Goal: Task Accomplishment & Management: Use online tool/utility

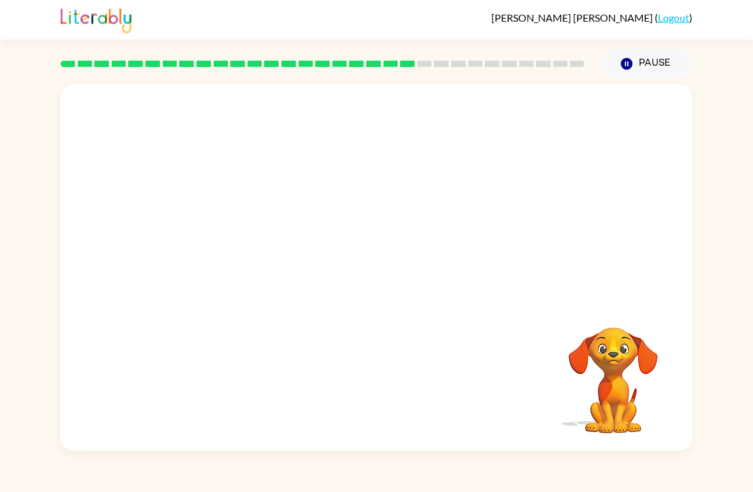
click at [269, 267] on video "Your browser must support playing .mp4 files to use Literably. Please try using…" at bounding box center [377, 192] width 632 height 216
click at [260, 260] on video "Your browser must support playing .mp4 files to use Literably. Please try using…" at bounding box center [377, 192] width 632 height 216
click at [260, 254] on video "Your browser must support playing .mp4 files to use Literably. Please try using…" at bounding box center [377, 192] width 632 height 216
click at [263, 260] on video "Your browser must support playing .mp4 files to use Literably. Please try using…" at bounding box center [377, 192] width 632 height 216
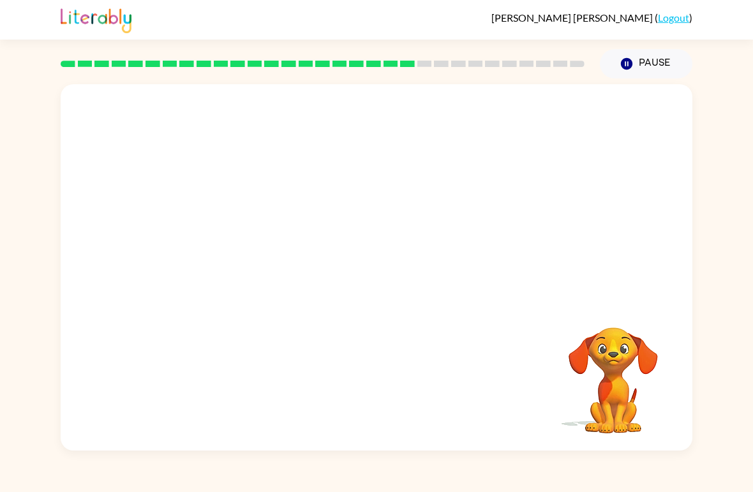
click at [263, 256] on video "Your browser must support playing .mp4 files to use Literably. Please try using…" at bounding box center [377, 192] width 632 height 216
click at [257, 256] on video "Your browser must support playing .mp4 files to use Literably. Please try using…" at bounding box center [377, 192] width 632 height 216
click at [256, 255] on video "Your browser must support playing .mp4 files to use Literably. Please try using…" at bounding box center [377, 192] width 632 height 216
click at [255, 262] on video "Your browser must support playing .mp4 files to use Literably. Please try using…" at bounding box center [377, 192] width 632 height 216
click at [257, 251] on video "Your browser must support playing .mp4 files to use Literably. Please try using…" at bounding box center [377, 192] width 632 height 216
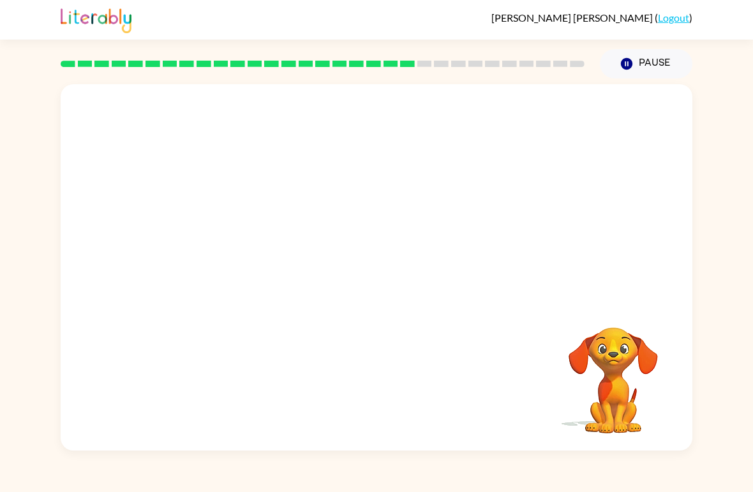
click at [257, 251] on video "Your browser must support playing .mp4 files to use Literably. Please try using…" at bounding box center [377, 192] width 632 height 216
click at [264, 265] on video "Your browser must support playing .mp4 files to use Literably. Please try using…" at bounding box center [377, 192] width 632 height 216
click at [264, 264] on video "Your browser must support playing .mp4 files to use Literably. Please try using…" at bounding box center [377, 192] width 632 height 216
click at [258, 253] on video "Your browser must support playing .mp4 files to use Literably. Please try using…" at bounding box center [377, 192] width 632 height 216
click at [259, 262] on video "Your browser must support playing .mp4 files to use Literably. Please try using…" at bounding box center [377, 192] width 632 height 216
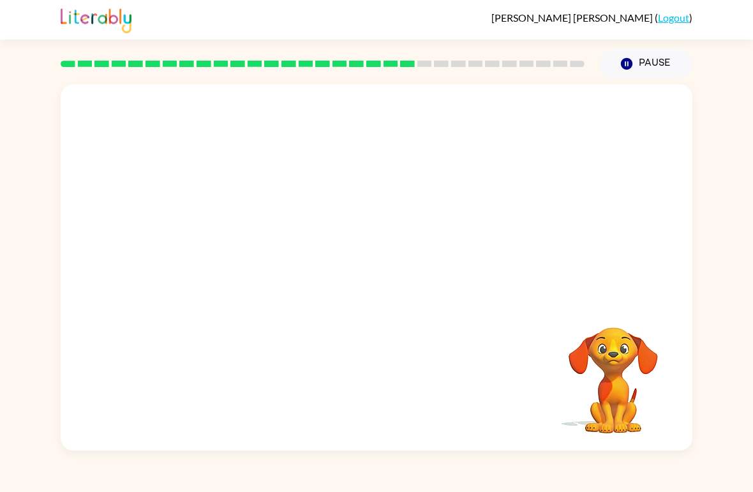
click at [257, 262] on video "Your browser must support playing .mp4 files to use Literably. Please try using…" at bounding box center [377, 192] width 632 height 216
click at [396, 285] on button "button" at bounding box center [377, 274] width 82 height 47
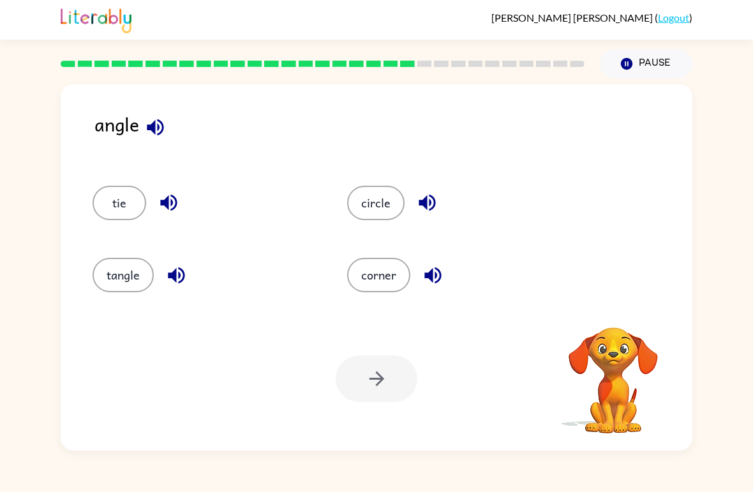
click at [160, 130] on icon "button" at bounding box center [155, 127] width 22 height 22
click at [151, 127] on icon "button" at bounding box center [155, 127] width 17 height 17
click at [386, 271] on button "corner" at bounding box center [378, 275] width 63 height 34
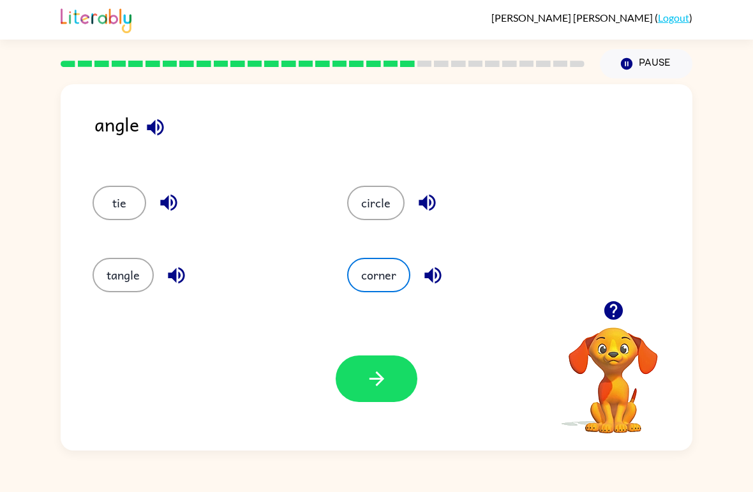
click at [387, 377] on icon "button" at bounding box center [377, 379] width 22 height 22
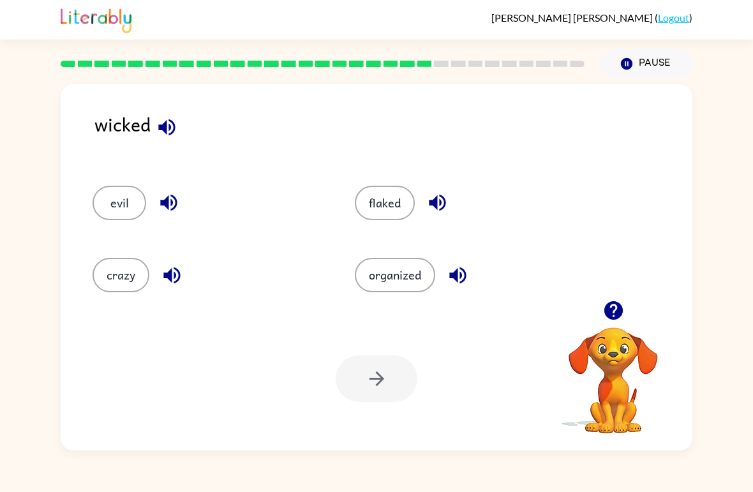
click at [174, 130] on icon "button" at bounding box center [166, 127] width 17 height 17
click at [109, 199] on button "evil" at bounding box center [120, 203] width 54 height 34
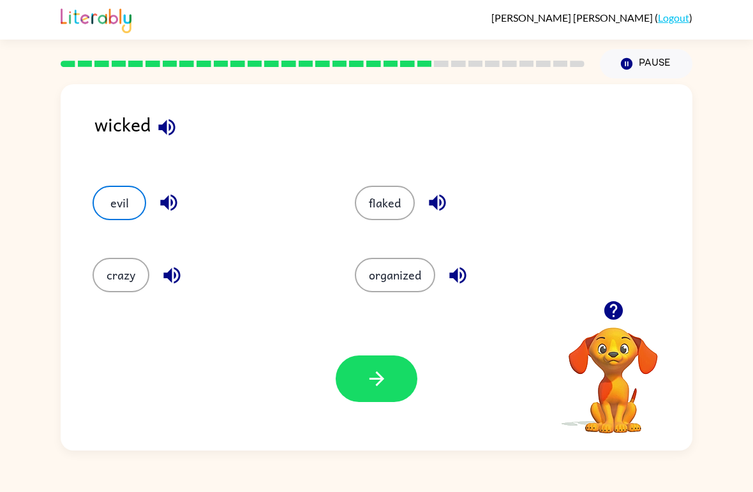
click at [379, 381] on icon "button" at bounding box center [377, 379] width 22 height 22
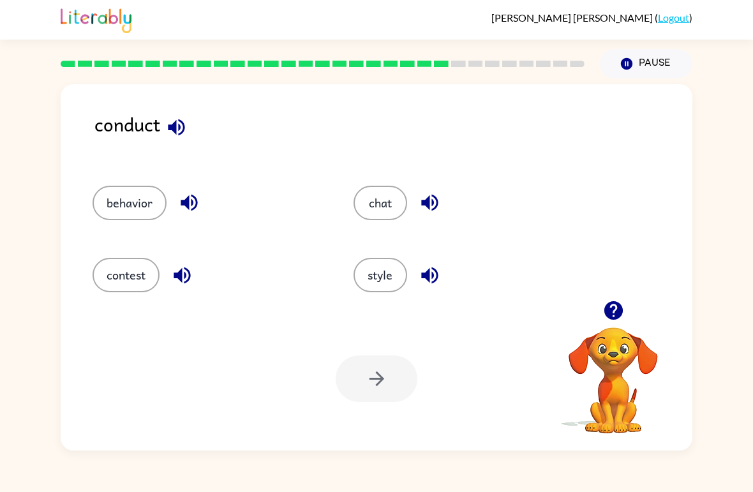
click at [181, 139] on icon "button" at bounding box center [176, 127] width 22 height 22
click at [172, 133] on icon "button" at bounding box center [176, 127] width 22 height 22
click at [170, 123] on icon "button" at bounding box center [176, 127] width 22 height 22
click at [172, 119] on icon "button" at bounding box center [176, 127] width 22 height 22
click at [120, 271] on button "contest" at bounding box center [126, 275] width 67 height 34
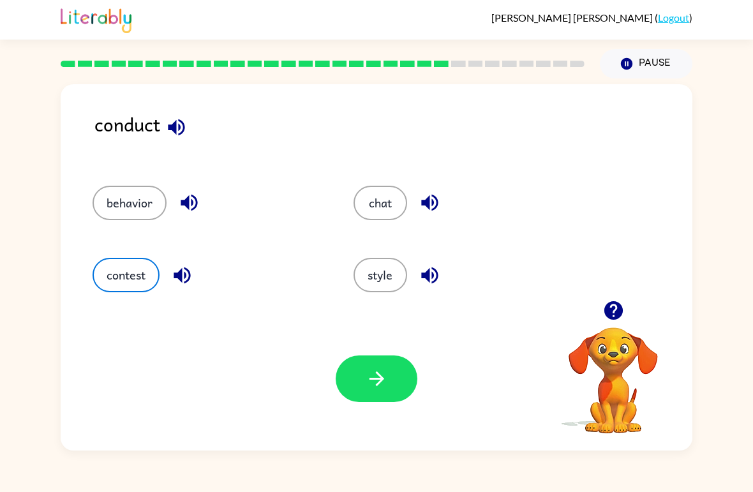
click at [370, 373] on icon "button" at bounding box center [377, 379] width 22 height 22
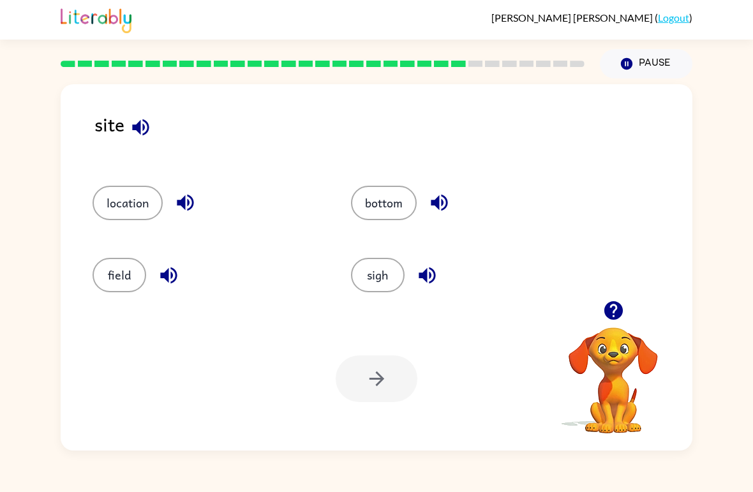
click at [139, 131] on icon "button" at bounding box center [140, 127] width 17 height 17
click at [621, 312] on icon "button" at bounding box center [613, 310] width 19 height 19
click at [117, 134] on div "site" at bounding box center [393, 135] width 598 height 50
click at [160, 296] on div "field" at bounding box center [197, 270] width 259 height 72
click at [167, 271] on icon "button" at bounding box center [168, 275] width 17 height 17
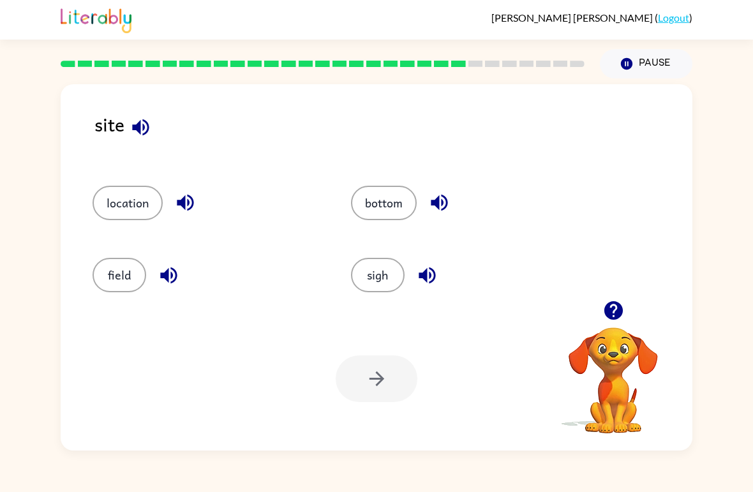
click at [447, 197] on icon "button" at bounding box center [439, 203] width 22 height 22
click at [431, 275] on icon "button" at bounding box center [427, 275] width 17 height 17
click at [362, 286] on button "sigh" at bounding box center [378, 275] width 54 height 34
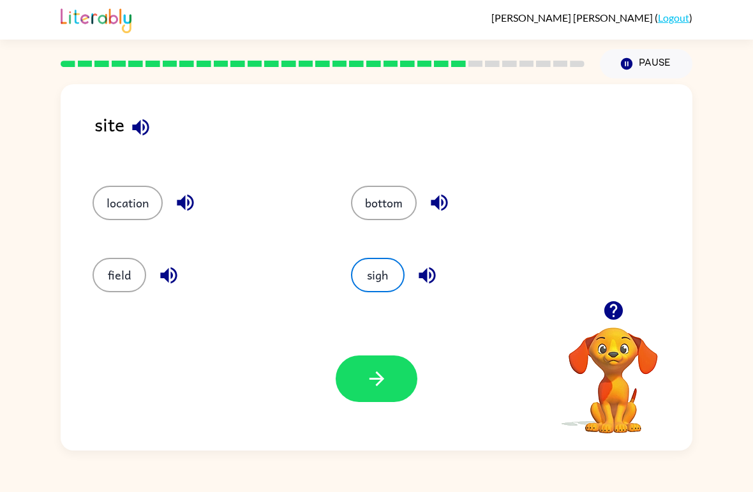
click at [364, 387] on button "button" at bounding box center [377, 379] width 82 height 47
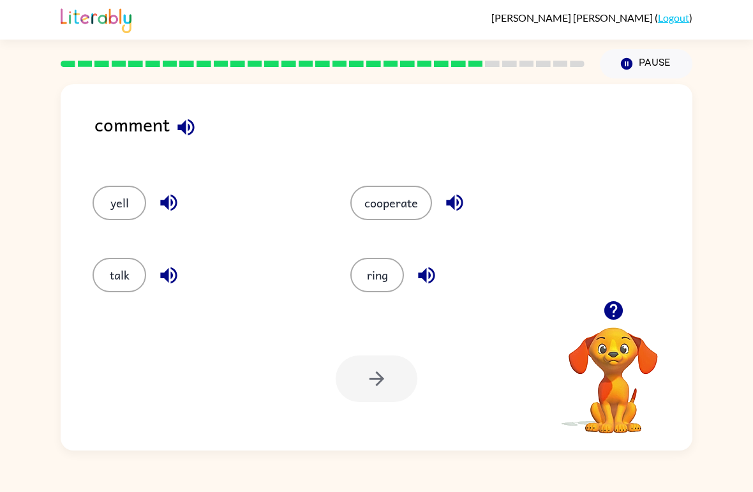
click at [103, 297] on div "talk" at bounding box center [197, 270] width 258 height 72
click at [116, 276] on button "talk" at bounding box center [120, 275] width 54 height 34
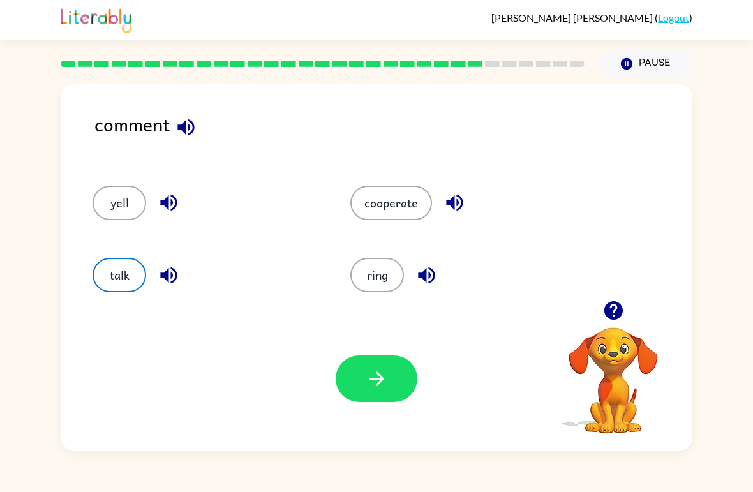
click at [386, 375] on icon "button" at bounding box center [377, 379] width 22 height 22
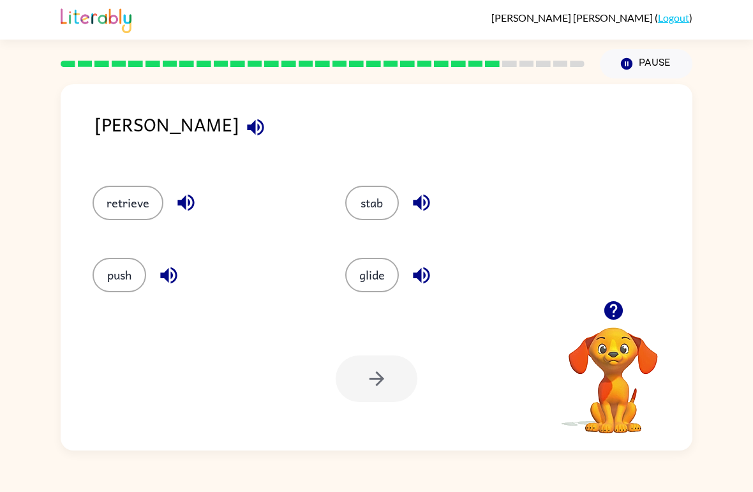
click at [373, 279] on button "glide" at bounding box center [372, 275] width 54 height 34
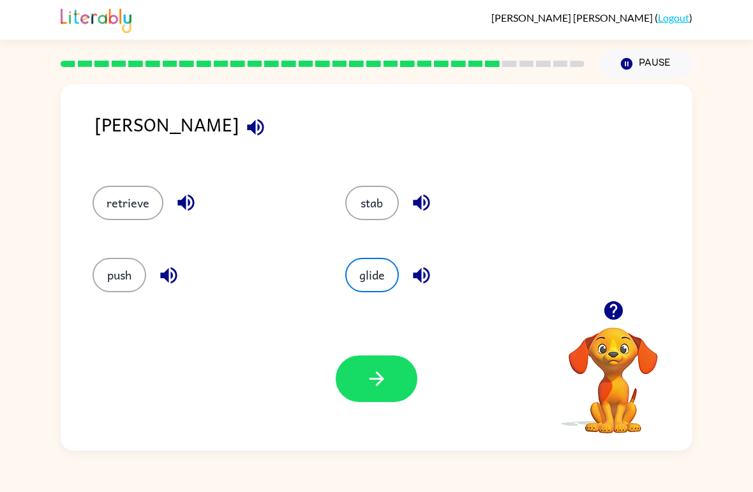
click at [379, 401] on button "button" at bounding box center [377, 379] width 82 height 47
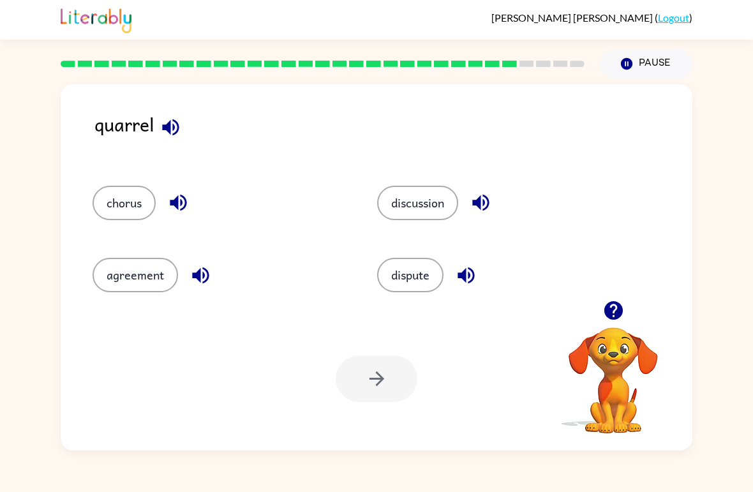
click at [181, 130] on icon "button" at bounding box center [171, 127] width 22 height 22
click at [590, 311] on div at bounding box center [614, 310] width 128 height 33
click at [618, 324] on button "button" at bounding box center [613, 310] width 33 height 33
click at [142, 130] on div "quarrel" at bounding box center [393, 135] width 598 height 50
click at [169, 129] on icon "button" at bounding box center [170, 127] width 17 height 17
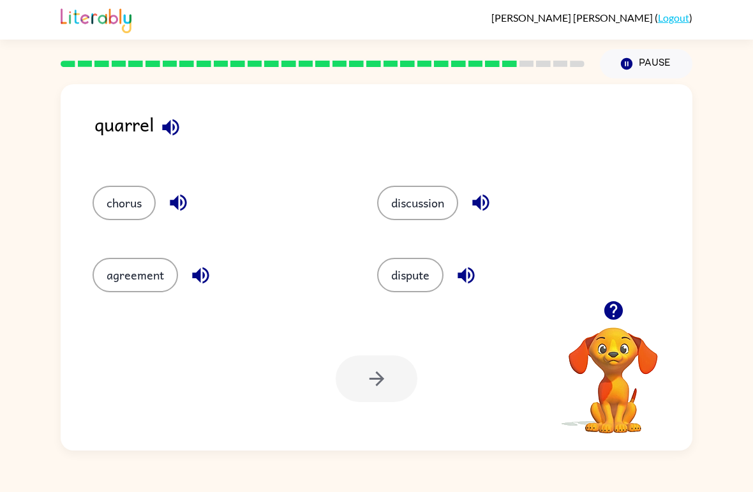
click at [425, 216] on button "discussion" at bounding box center [417, 203] width 81 height 34
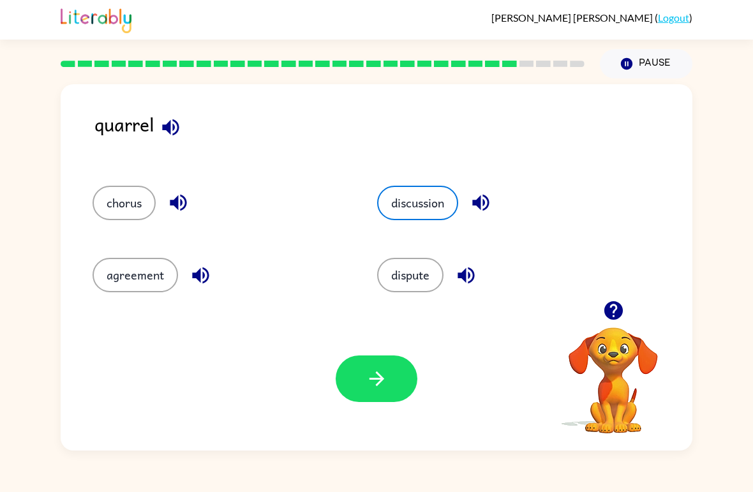
click at [282, 311] on div "Your browser must support playing .mp4 files to use Literably. Please try using…" at bounding box center [377, 379] width 632 height 144
click at [384, 363] on button "button" at bounding box center [377, 379] width 82 height 47
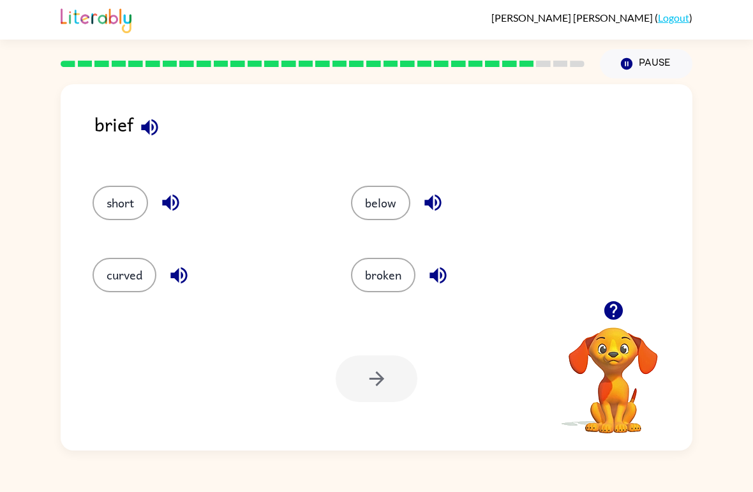
click at [157, 130] on icon "button" at bounding box center [149, 127] width 17 height 17
click at [112, 213] on button "short" at bounding box center [121, 203] width 56 height 34
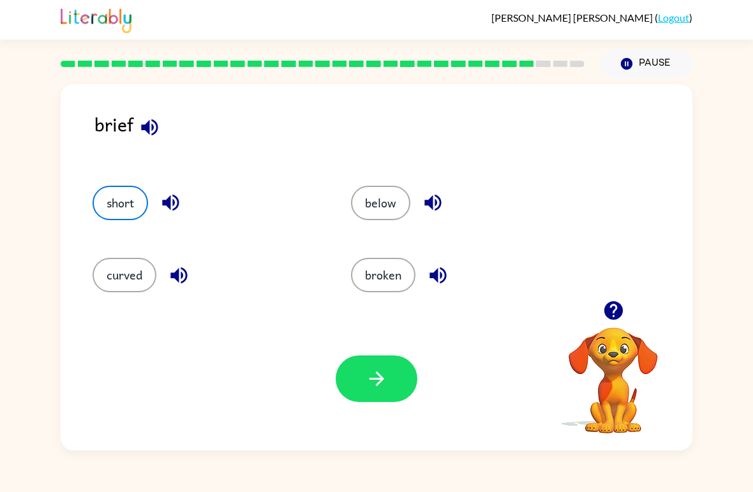
click at [140, 273] on button "curved" at bounding box center [125, 275] width 64 height 34
click at [149, 348] on div "Your browser must support playing .mp4 files to use Literably. Please try using…" at bounding box center [377, 379] width 632 height 144
click at [409, 391] on button "button" at bounding box center [377, 379] width 82 height 47
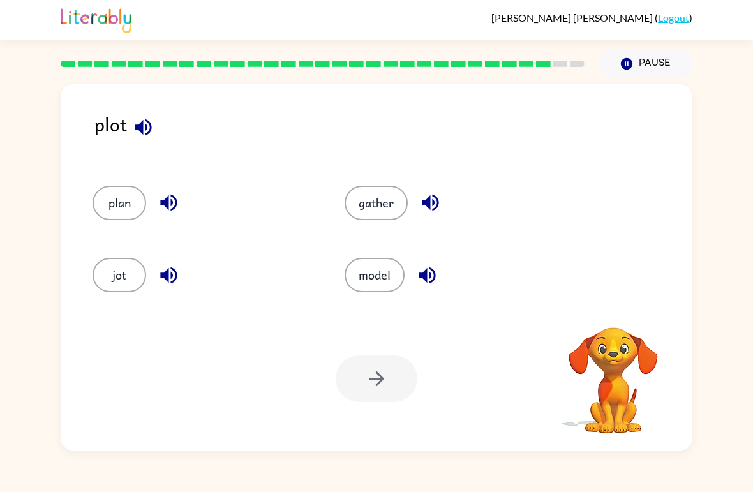
click at [140, 129] on icon "button" at bounding box center [143, 127] width 17 height 17
click at [391, 204] on button "gather" at bounding box center [376, 203] width 63 height 34
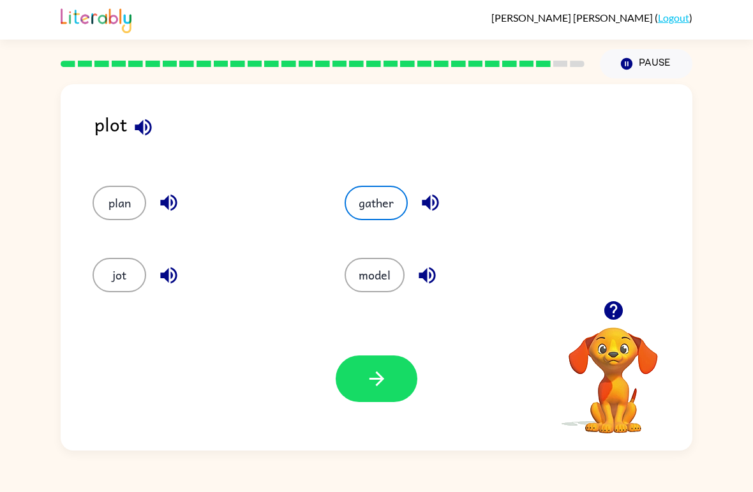
click at [333, 333] on div "Your browser must support playing .mp4 files to use Literably. Please try using…" at bounding box center [377, 379] width 632 height 144
click at [372, 394] on button "button" at bounding box center [377, 379] width 82 height 47
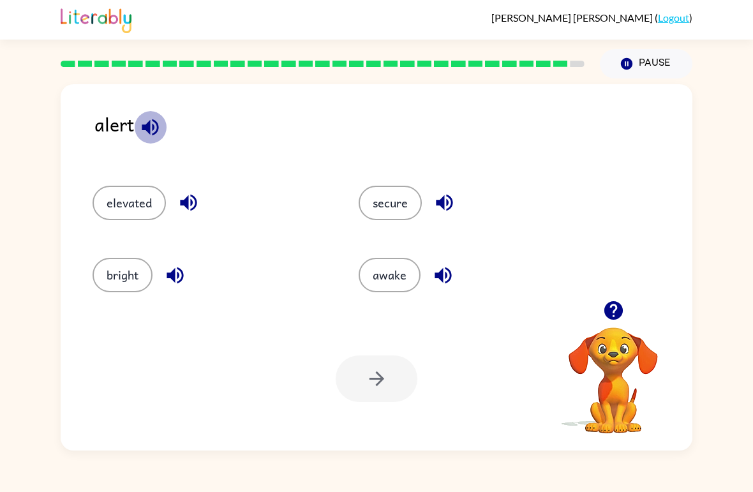
click at [143, 123] on icon "button" at bounding box center [150, 127] width 22 height 22
click at [408, 268] on button "awake" at bounding box center [390, 275] width 62 height 34
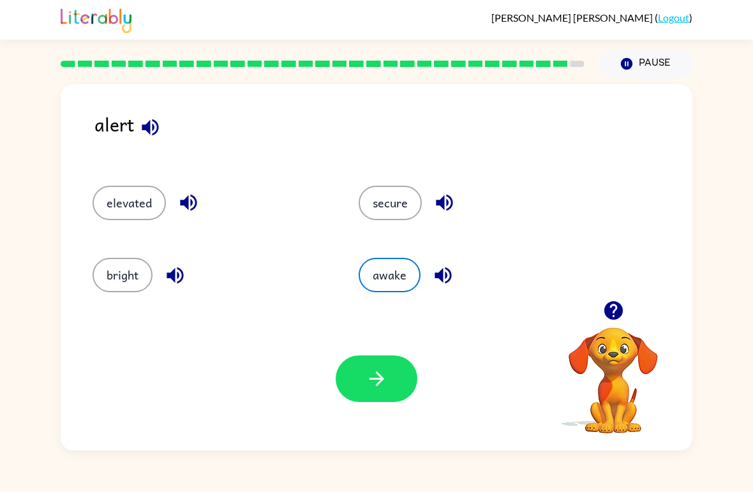
click at [354, 329] on div "Your browser must support playing .mp4 files to use Literably. Please try using…" at bounding box center [377, 379] width 632 height 144
click at [373, 388] on icon "button" at bounding box center [377, 379] width 22 height 22
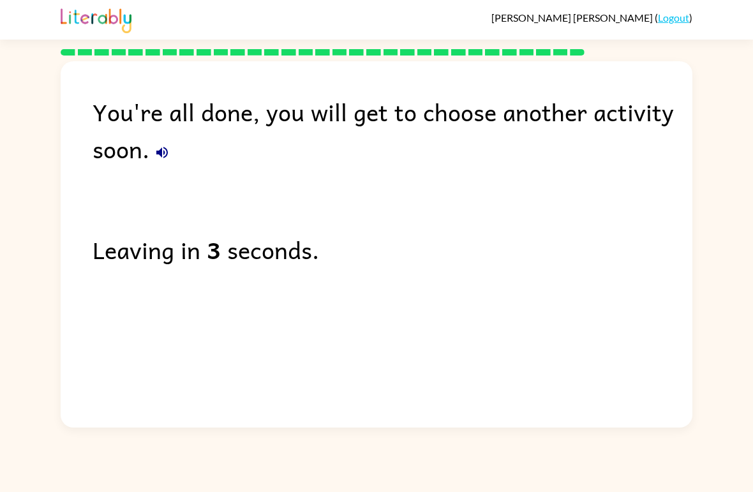
click at [177, 135] on div "You're all done, you will get to choose another activity soon." at bounding box center [393, 130] width 600 height 74
click at [163, 155] on icon "button" at bounding box center [161, 152] width 15 height 15
